Goal: Book appointment/travel/reservation

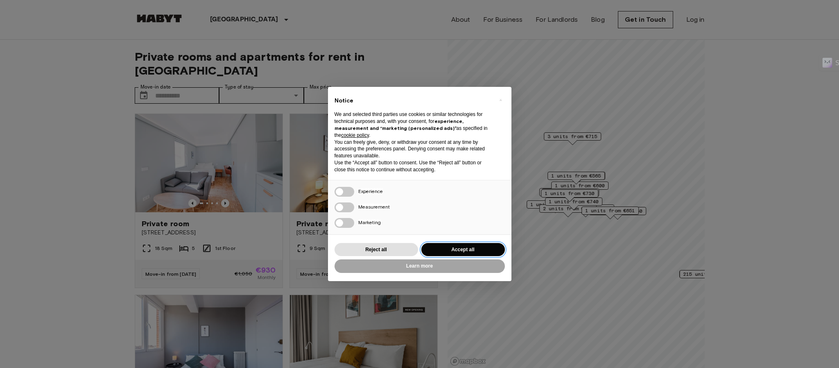
click at [446, 251] on button "Accept all" at bounding box center [463, 250] width 84 height 14
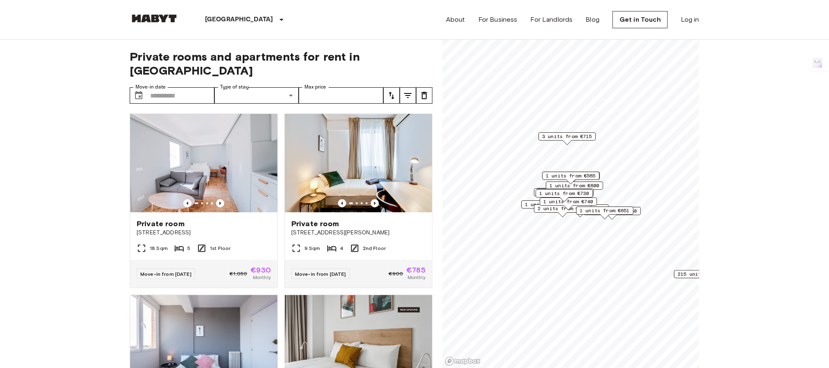
click at [395, 90] on icon "tune" at bounding box center [392, 95] width 10 height 10
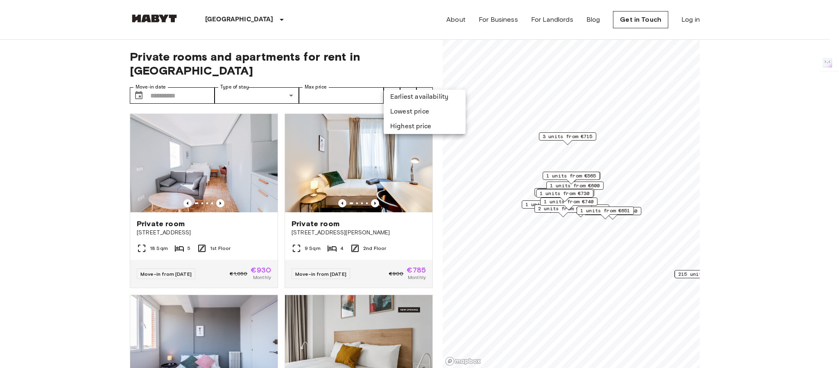
click at [397, 113] on li "Lowest price" at bounding box center [425, 111] width 82 height 15
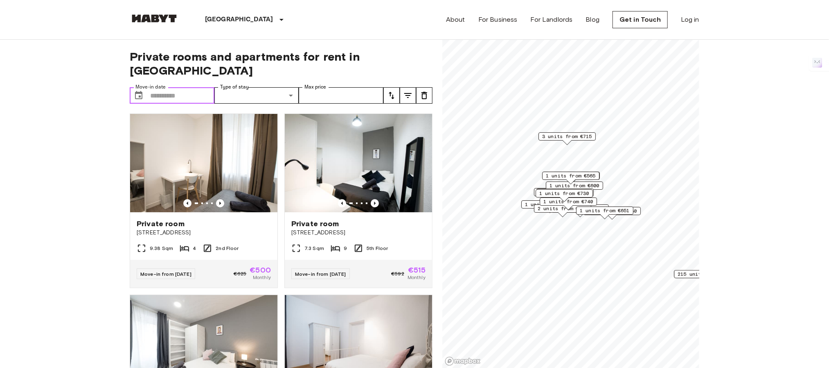
click at [187, 87] on input "Move-in date" at bounding box center [182, 95] width 64 height 16
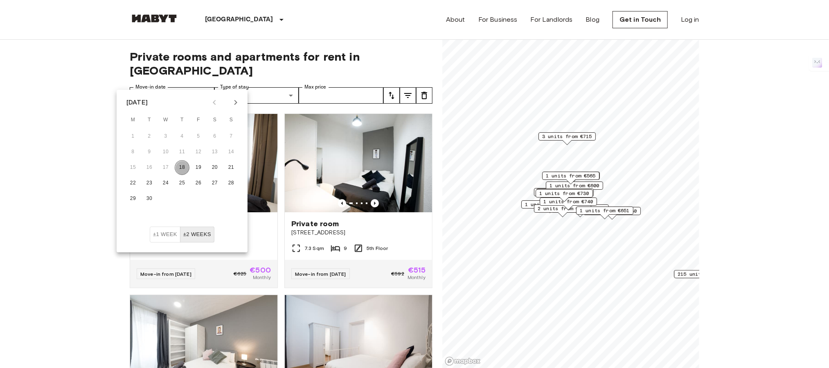
click at [181, 166] on button "18" at bounding box center [182, 167] width 15 height 15
type input "**********"
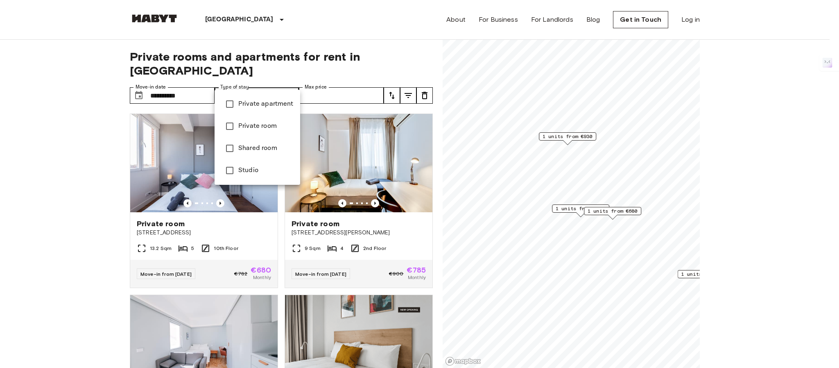
click at [242, 81] on div at bounding box center [419, 184] width 839 height 368
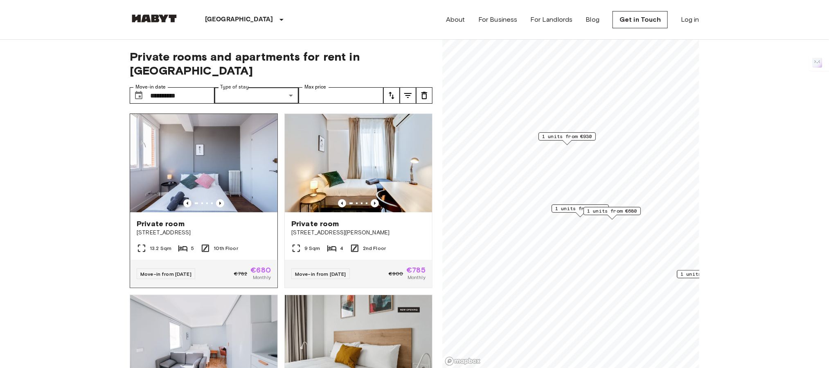
click at [223, 158] on img at bounding box center [203, 163] width 147 height 98
